Goal: Information Seeking & Learning: Find contact information

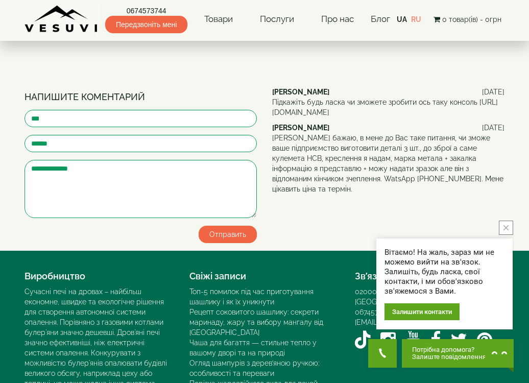
scroll to position [1186, 0]
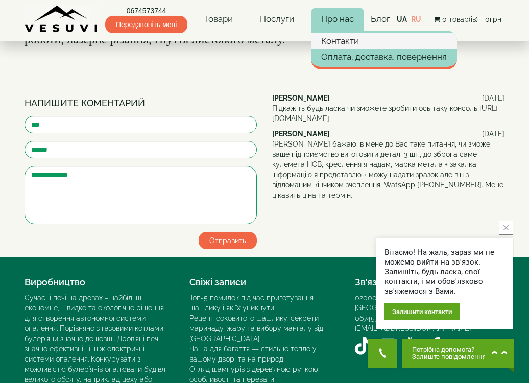
click at [332, 41] on link "Контакти" at bounding box center [384, 40] width 146 height 15
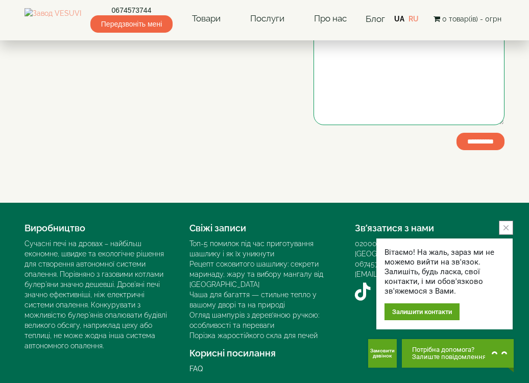
scroll to position [257, 0]
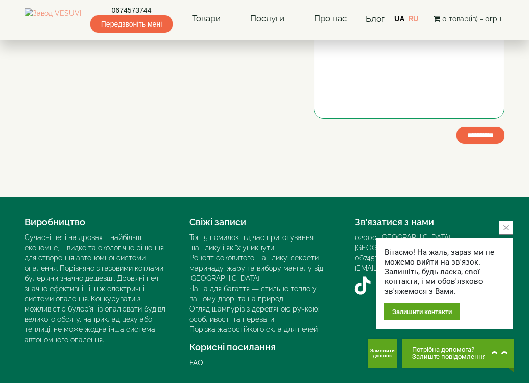
click at [505, 230] on icon "close button" at bounding box center [506, 227] width 5 height 5
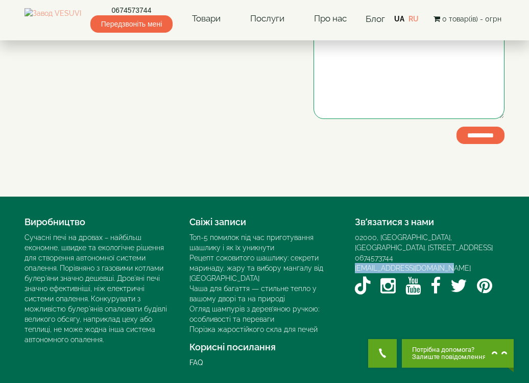
drag, startPoint x: 449, startPoint y: 267, endPoint x: 354, endPoint y: 264, distance: 95.6
click at [354, 266] on div "Зв’язатися з нами 02000, Україна, м. Київ, Мисливський провулок, 1Б 0674573744 …" at bounding box center [429, 255] width 165 height 87
copy link "[EMAIL_ADDRESS][DOMAIN_NAME]"
